Goal: Information Seeking & Learning: Understand process/instructions

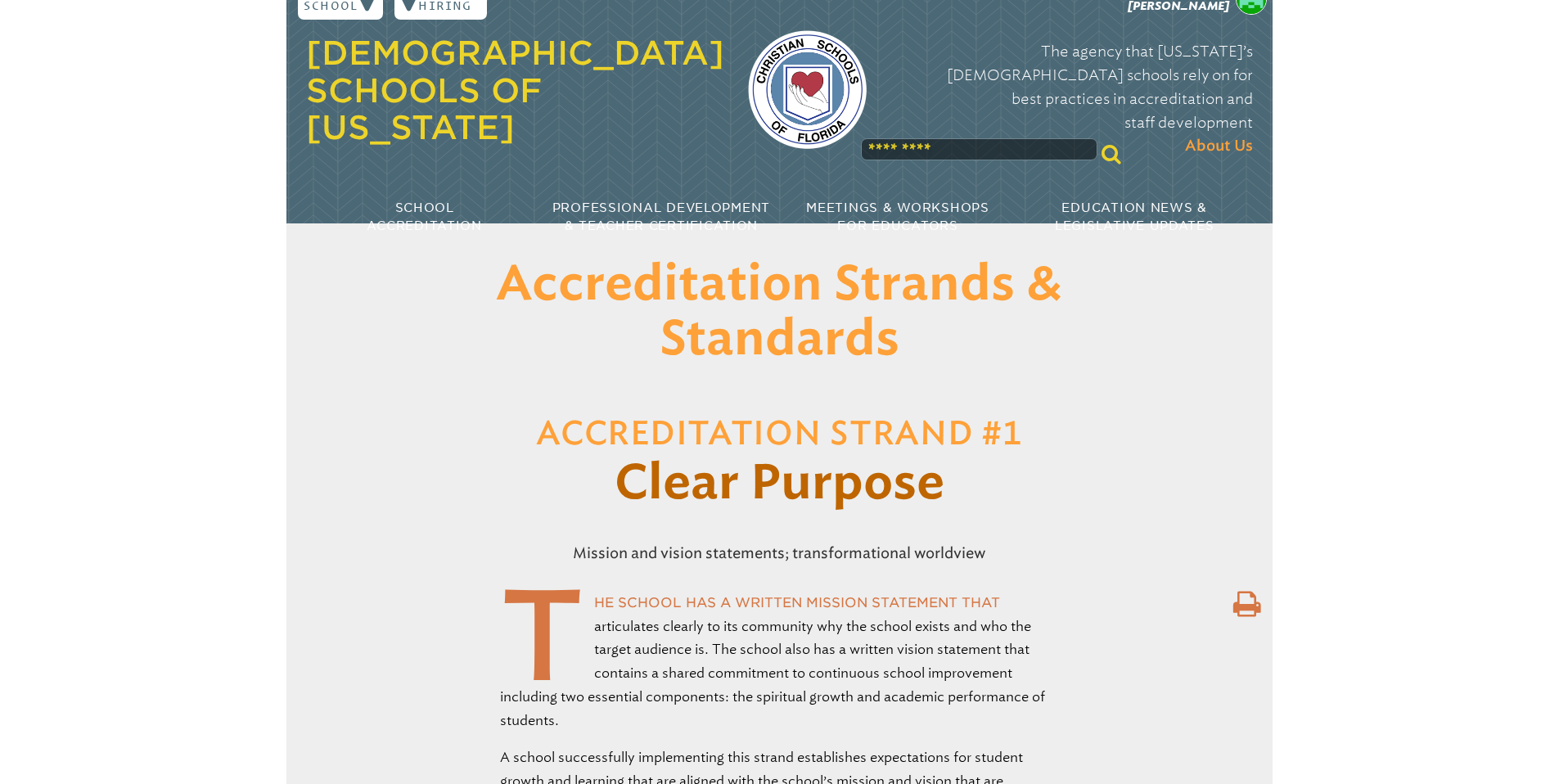
scroll to position [23, 0]
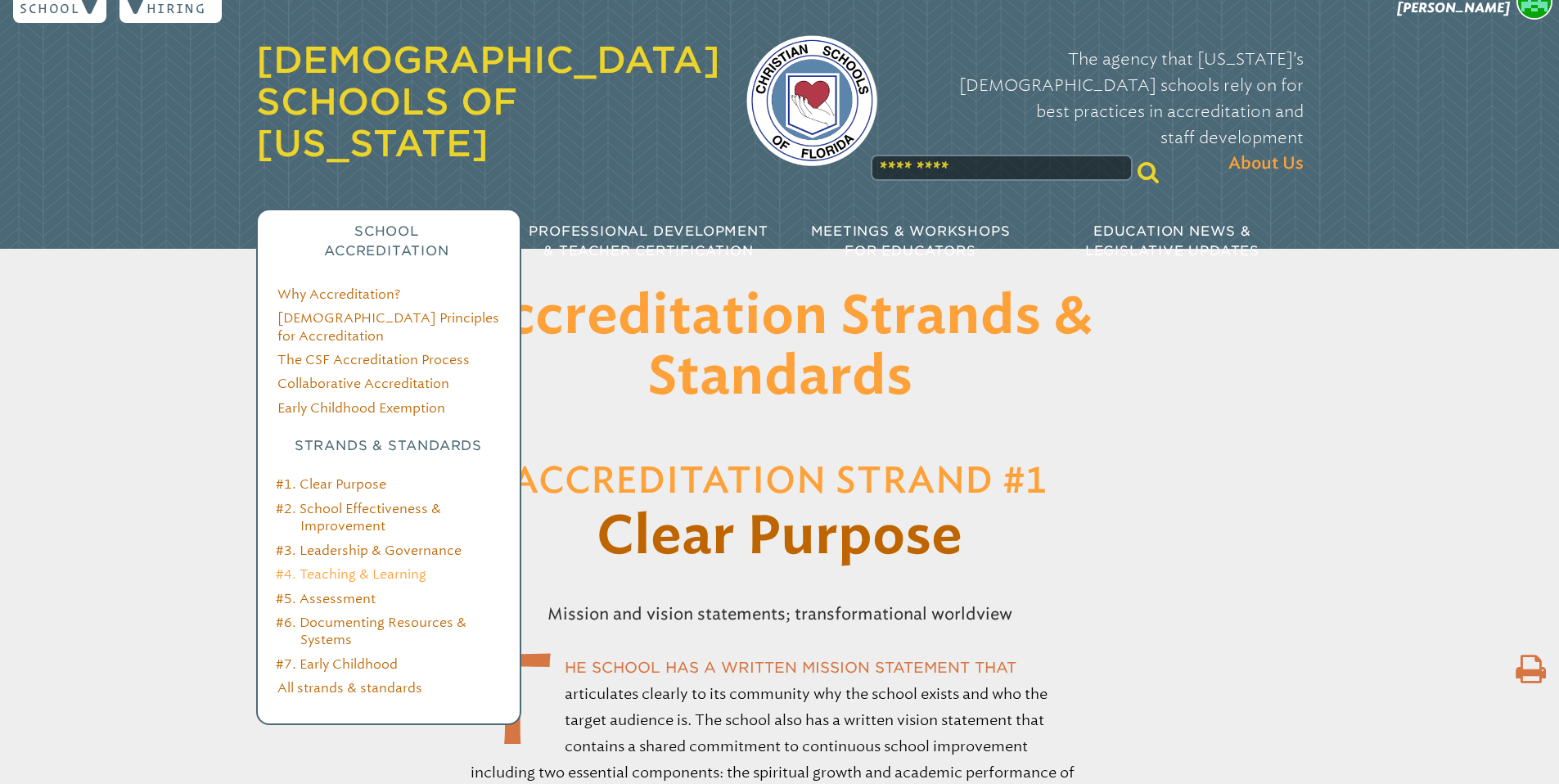
click at [326, 535] on link "#4. Teaching & Learning" at bounding box center [351, 574] width 151 height 16
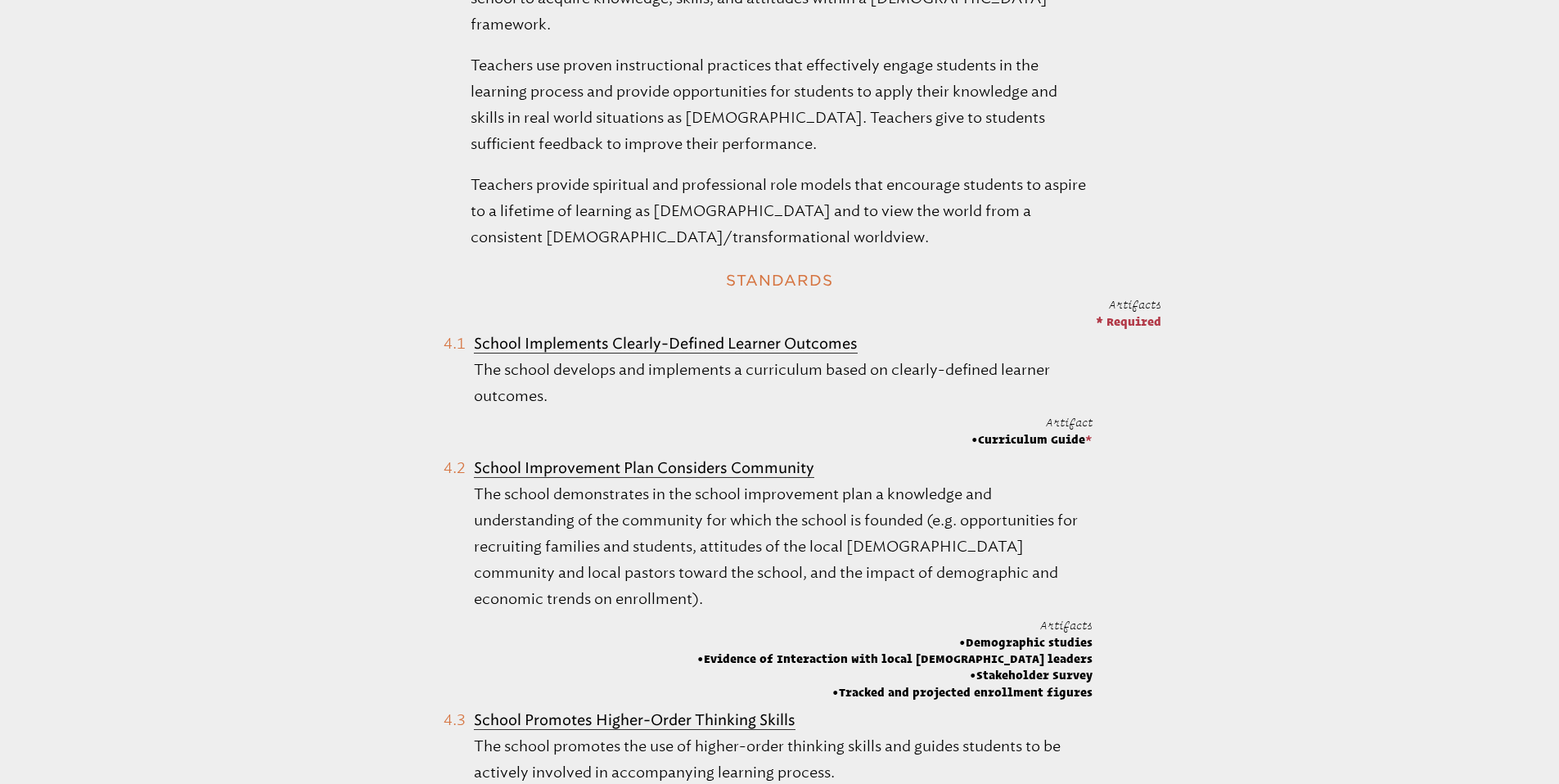
scroll to position [700, 0]
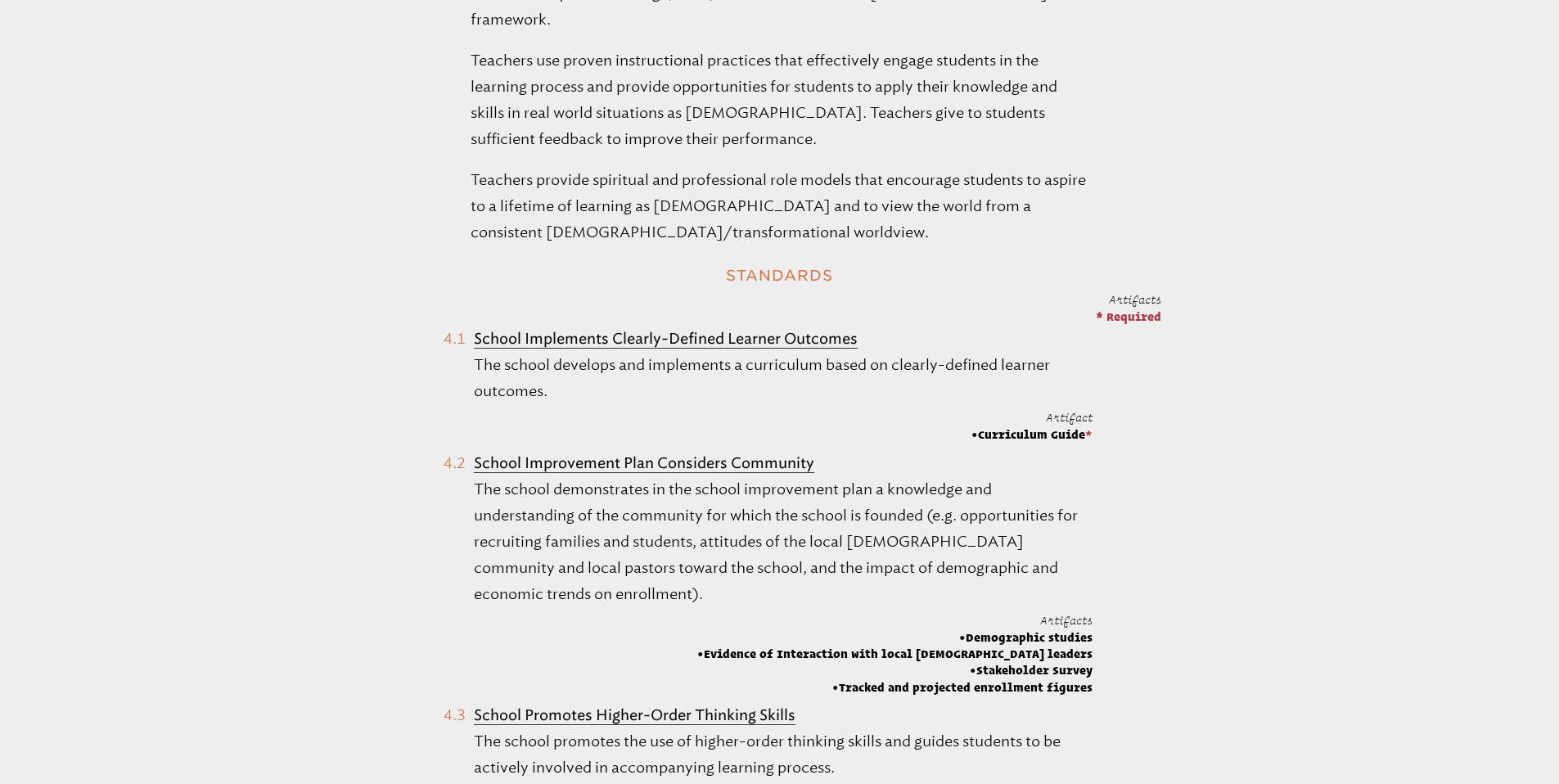
click at [763, 329] on b "School Implements Clearly-Defined Learner Outcomes" at bounding box center [665, 338] width 384 height 18
click at [738, 329] on b "School Implements Clearly-Defined Learner Outcomes" at bounding box center [665, 338] width 384 height 18
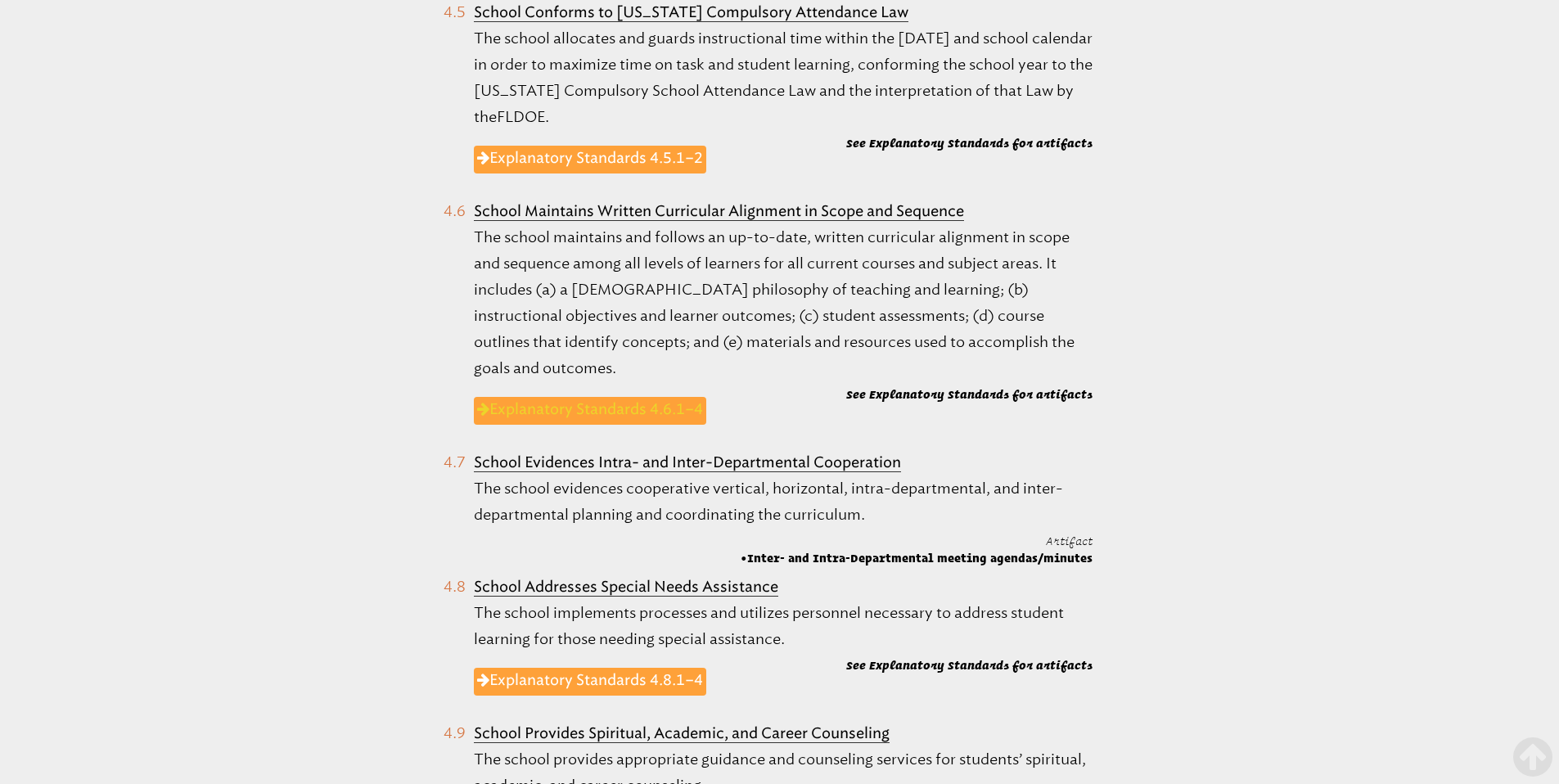
scroll to position [1759, 0]
click at [608, 147] on link "Explanatory Standards 4.5.1–2" at bounding box center [589, 160] width 232 height 28
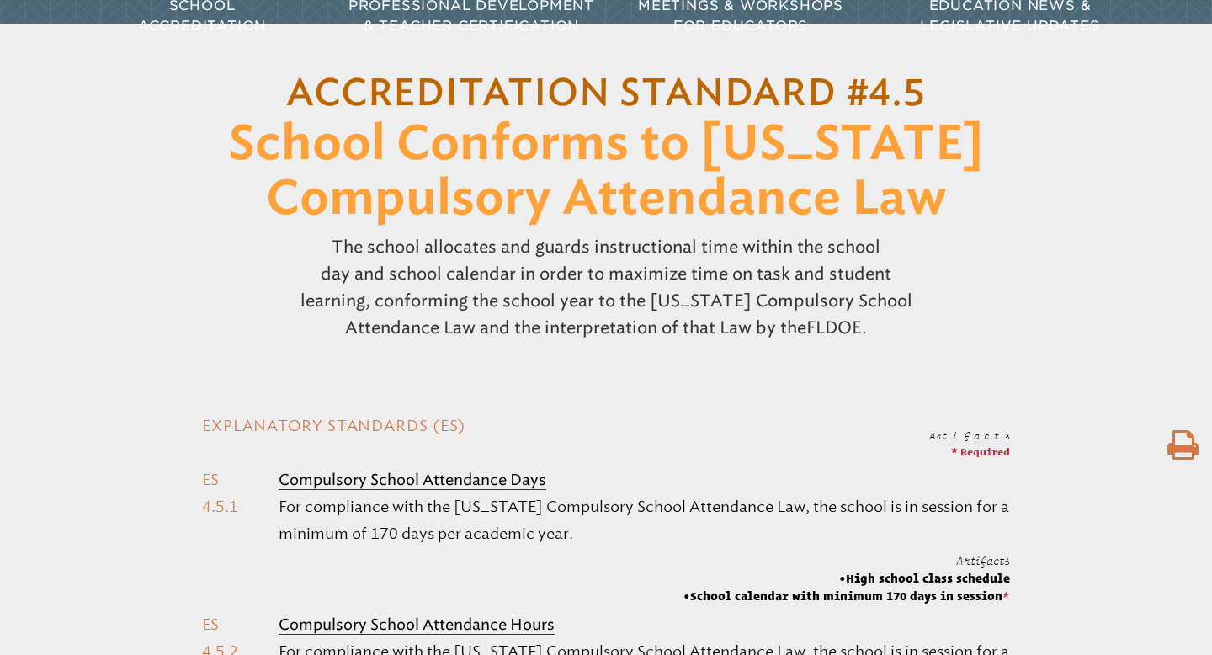
scroll to position [250, 0]
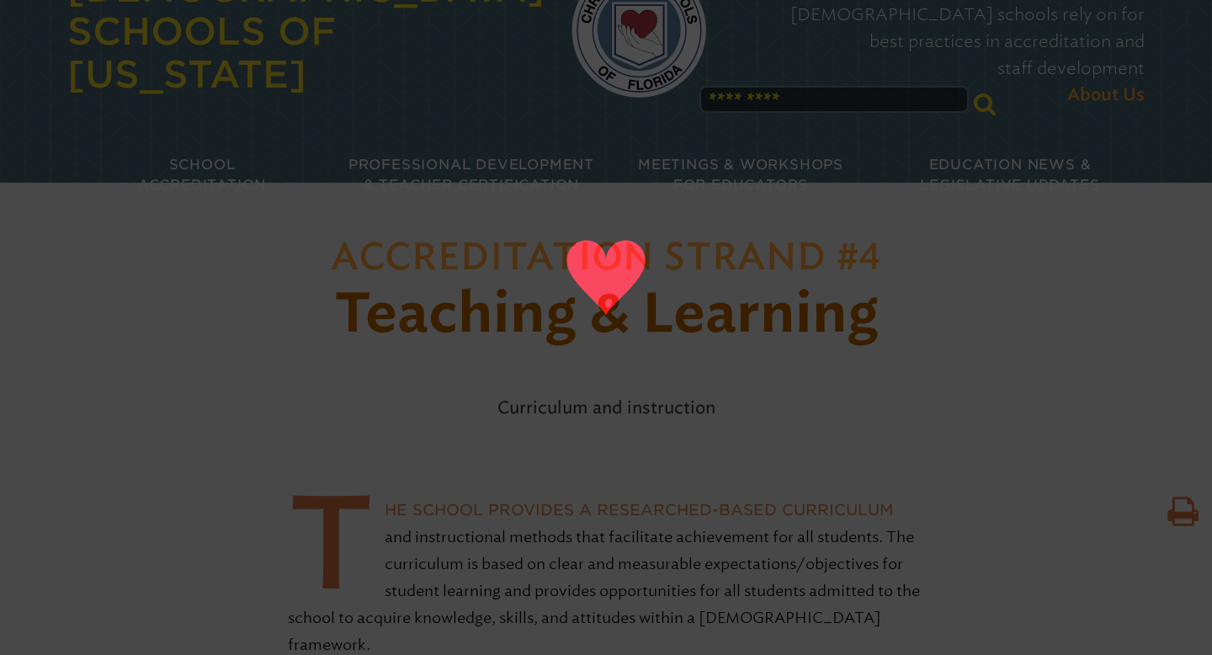
scroll to position [103, 0]
